Goal: Task Accomplishment & Management: Manage account settings

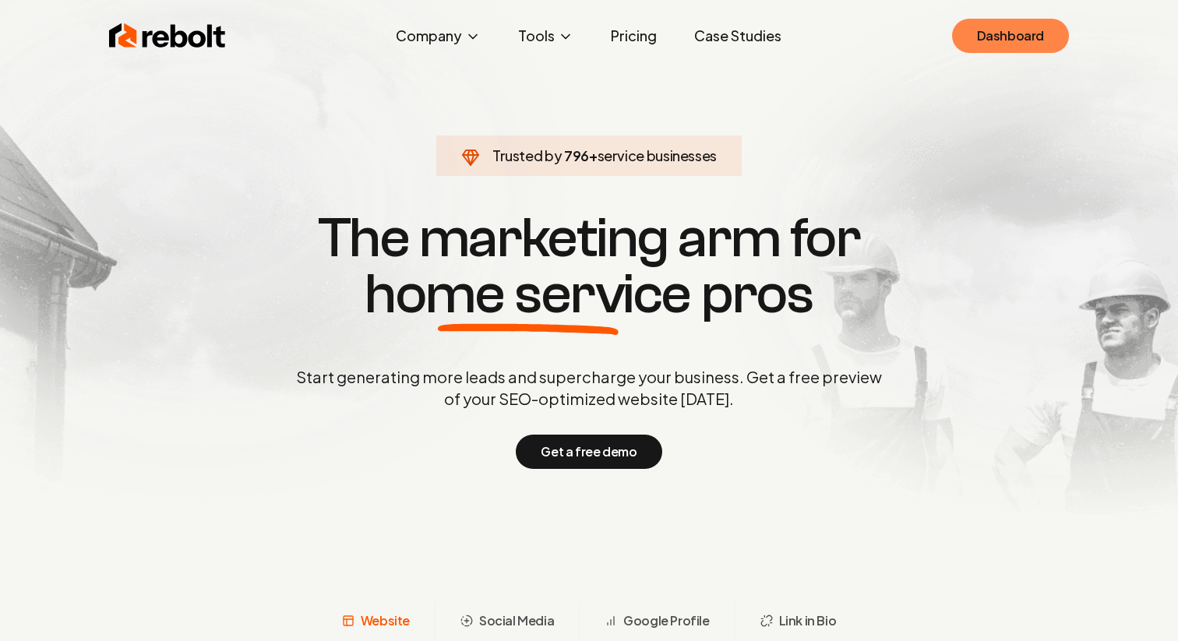
click at [995, 35] on link "Dashboard" at bounding box center [1010, 36] width 117 height 34
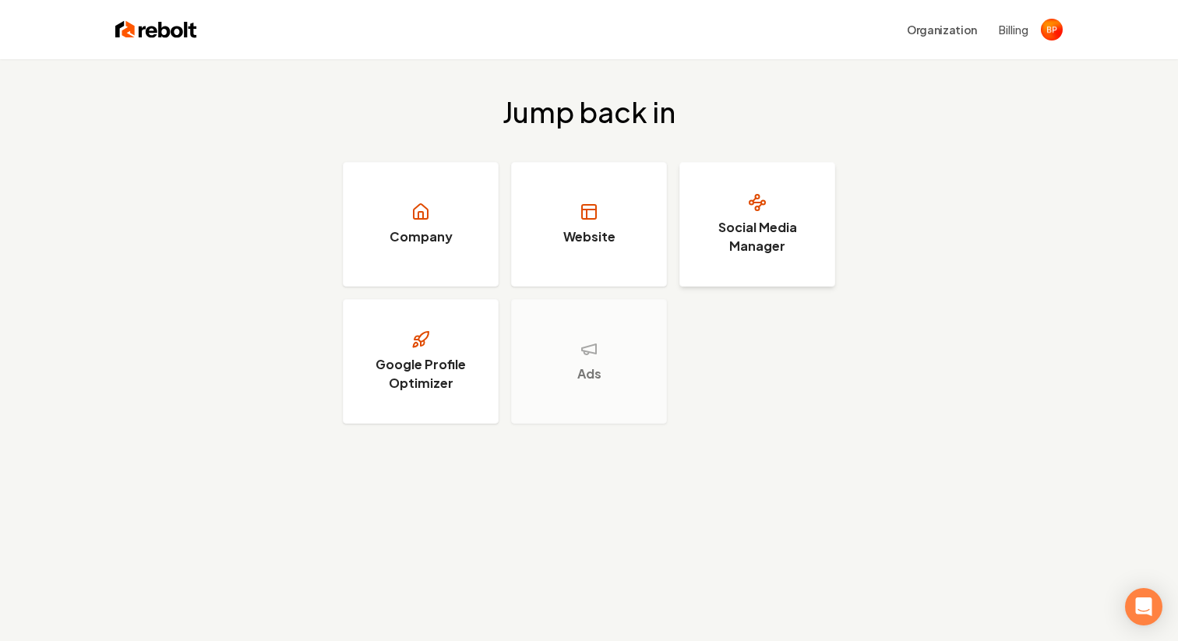
click at [763, 234] on h3 "Social Media Manager" at bounding box center [757, 236] width 117 height 37
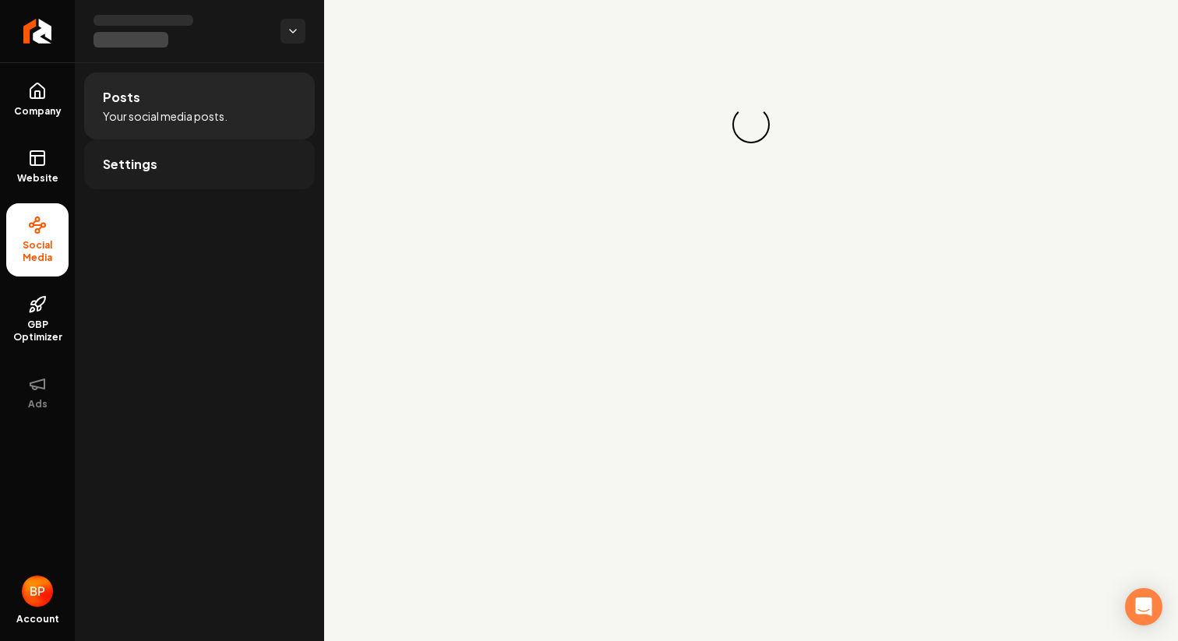
click at [196, 166] on link "Settings" at bounding box center [199, 164] width 231 height 50
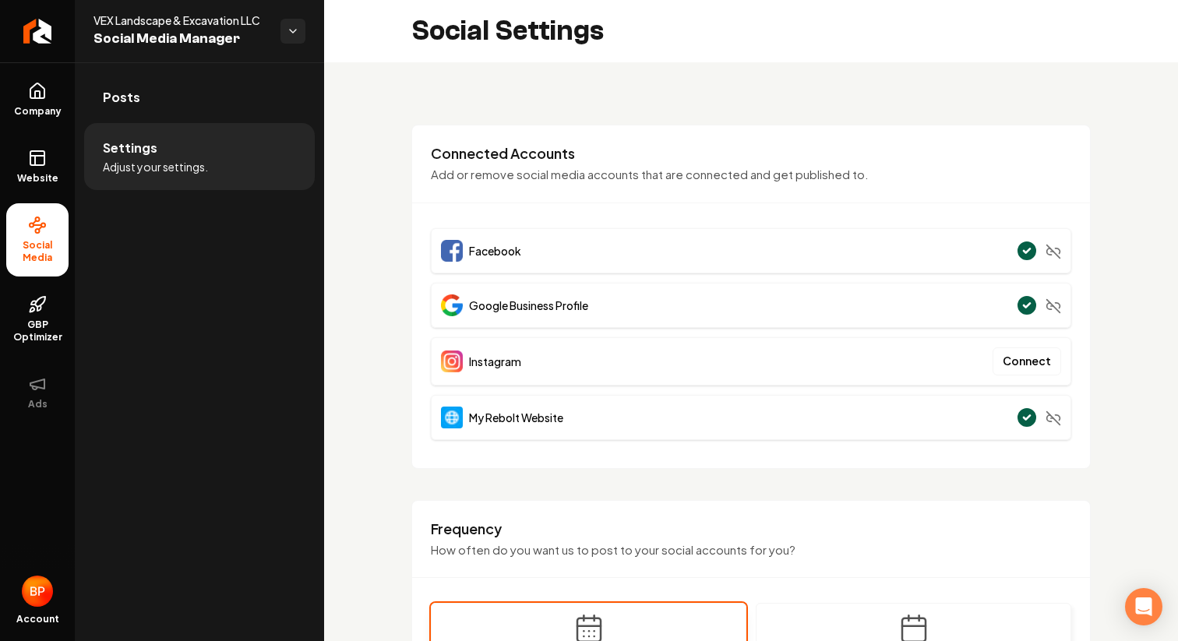
click at [587, 383] on div "Instagram Connect" at bounding box center [751, 361] width 640 height 48
click at [1026, 377] on div "Instagram Connect" at bounding box center [751, 361] width 640 height 48
click at [1020, 361] on button "Connect" at bounding box center [1026, 361] width 69 height 28
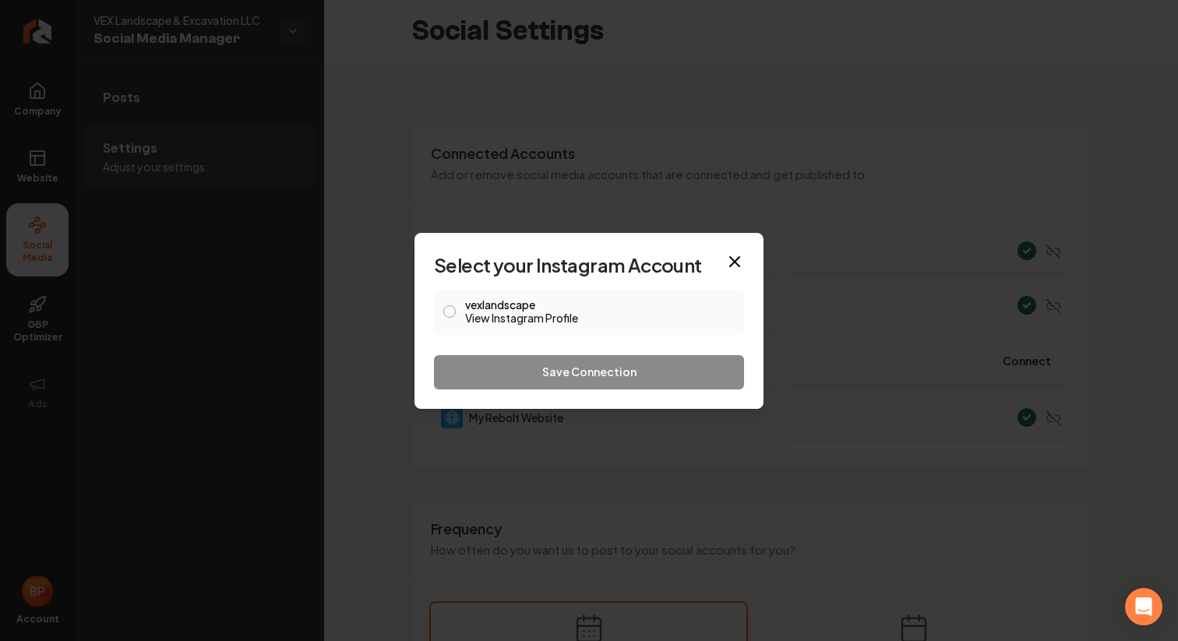
click at [519, 317] on link "View Instagram Profile" at bounding box center [600, 318] width 270 height 16
click at [454, 312] on button "vexlandscape View Instagram Profile" at bounding box center [449, 311] width 12 height 12
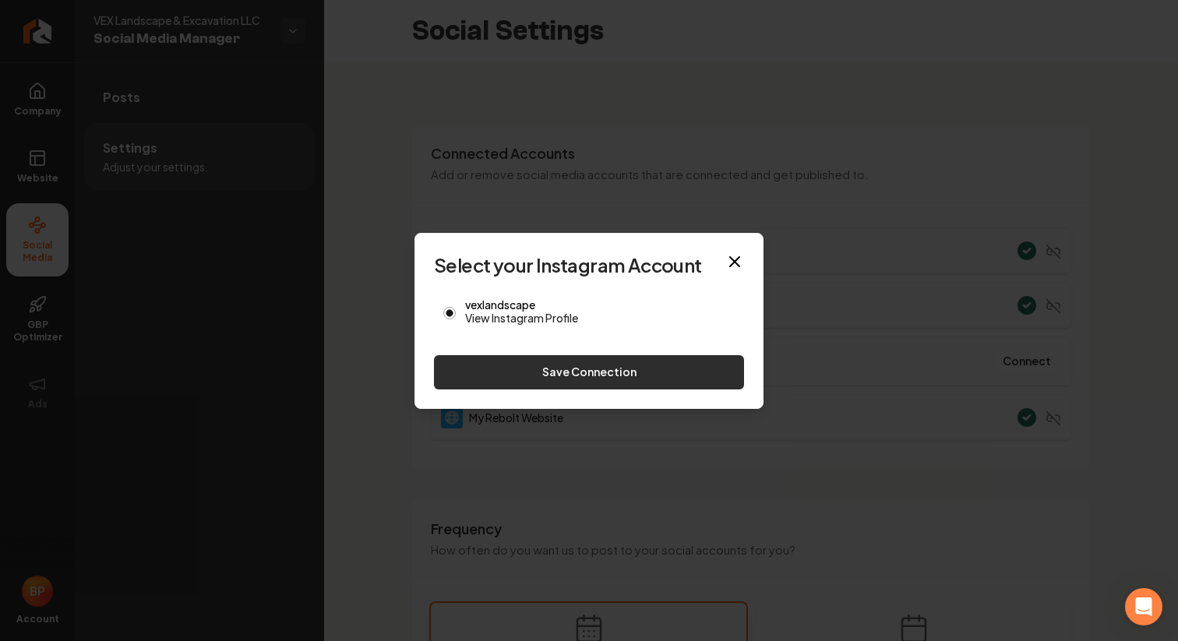
click at [577, 379] on button "Save Connection" at bounding box center [589, 372] width 310 height 34
